Goal: Task Accomplishment & Management: Manage account settings

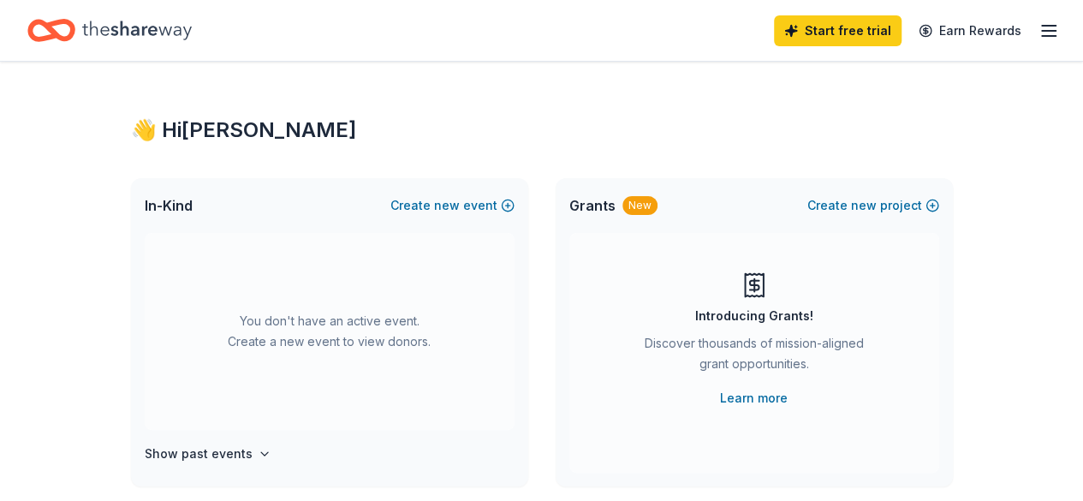
click at [132, 23] on icon "Home" at bounding box center [137, 30] width 110 height 35
click at [1028, 16] on div "Start free trial Earn Rewards" at bounding box center [916, 30] width 285 height 40
click at [1039, 22] on icon "button" at bounding box center [1049, 31] width 21 height 21
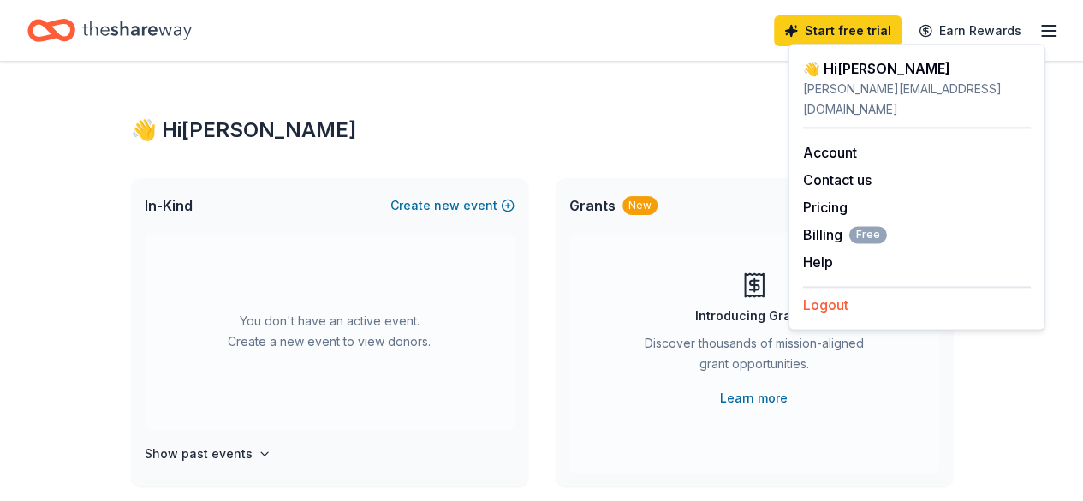
click at [829, 295] on button "Logout" at bounding box center [825, 305] width 45 height 21
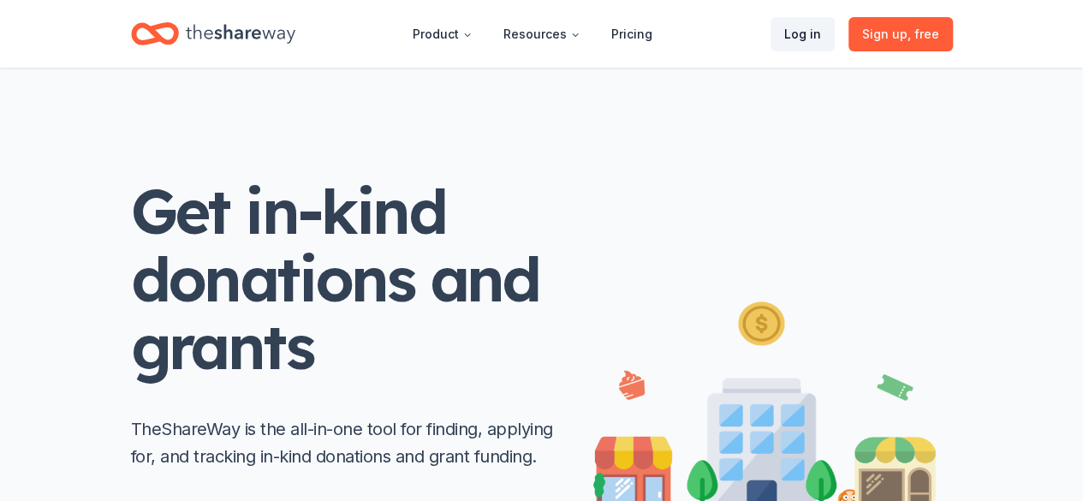
click at [829, 32] on link "Log in" at bounding box center [803, 34] width 64 height 34
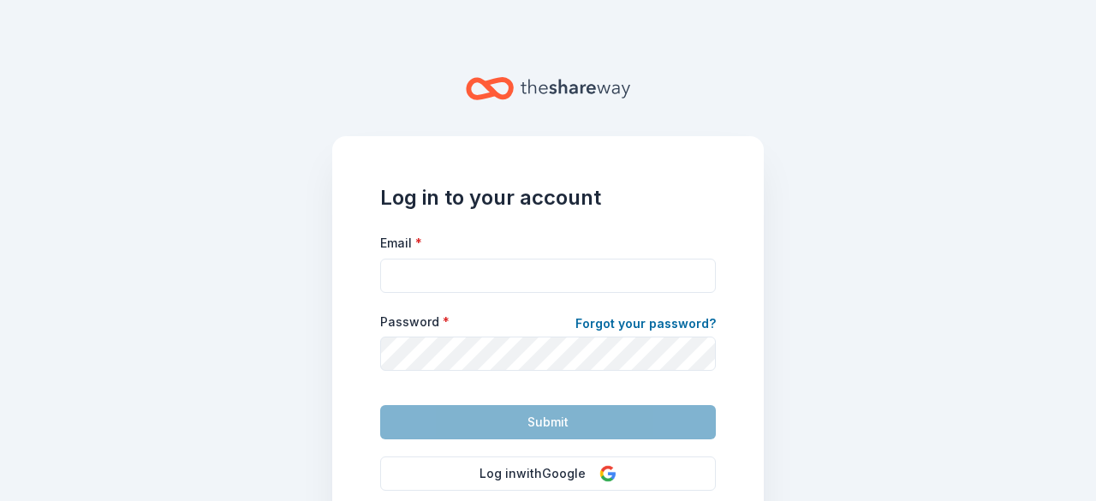
click at [683, 294] on form "Email * Password * Forgot your password? Submit" at bounding box center [548, 335] width 336 height 207
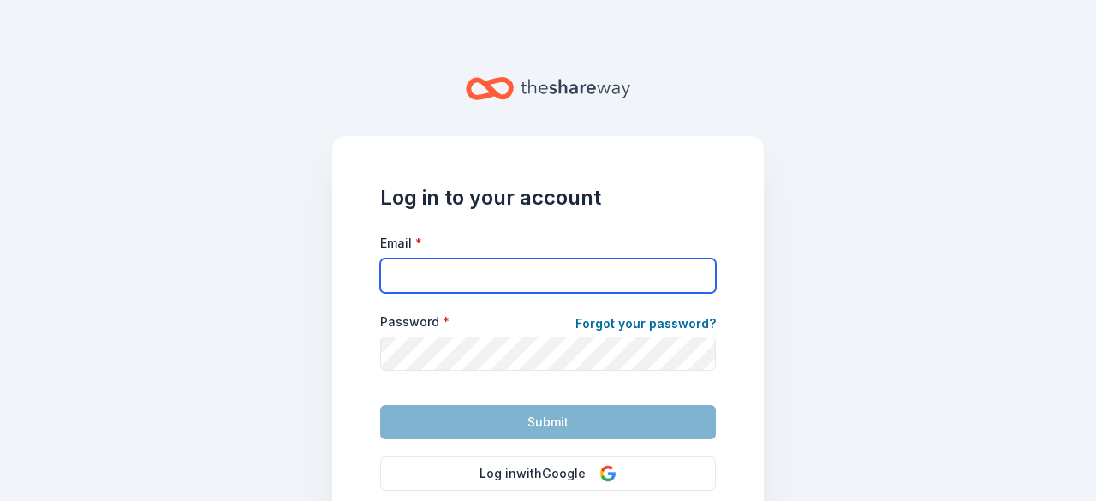
click at [683, 288] on input "Email *" at bounding box center [548, 276] width 336 height 34
type input "[EMAIL_ADDRESS][DOMAIN_NAME]"
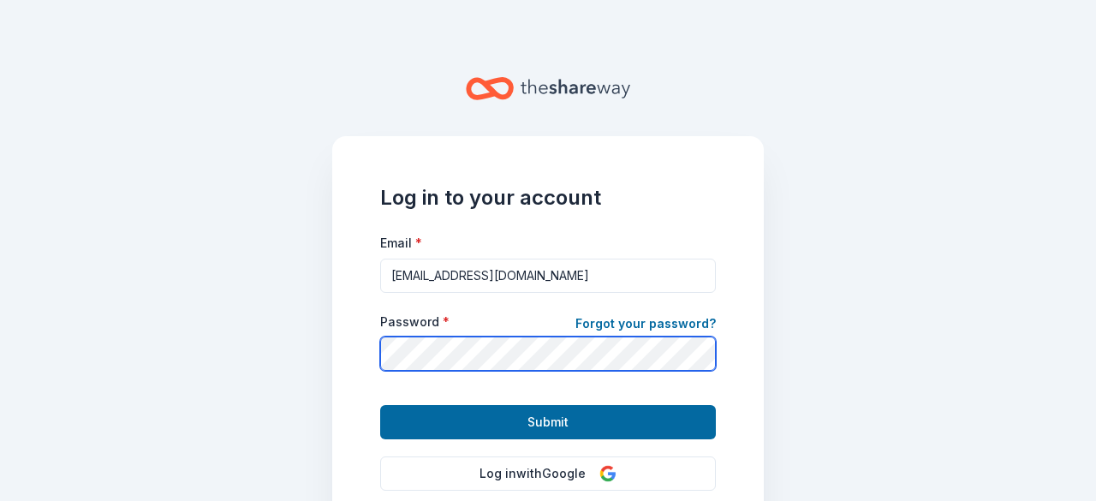
click at [380, 405] on button "Submit" at bounding box center [548, 422] width 336 height 34
